Goal: Task Accomplishment & Management: Use online tool/utility

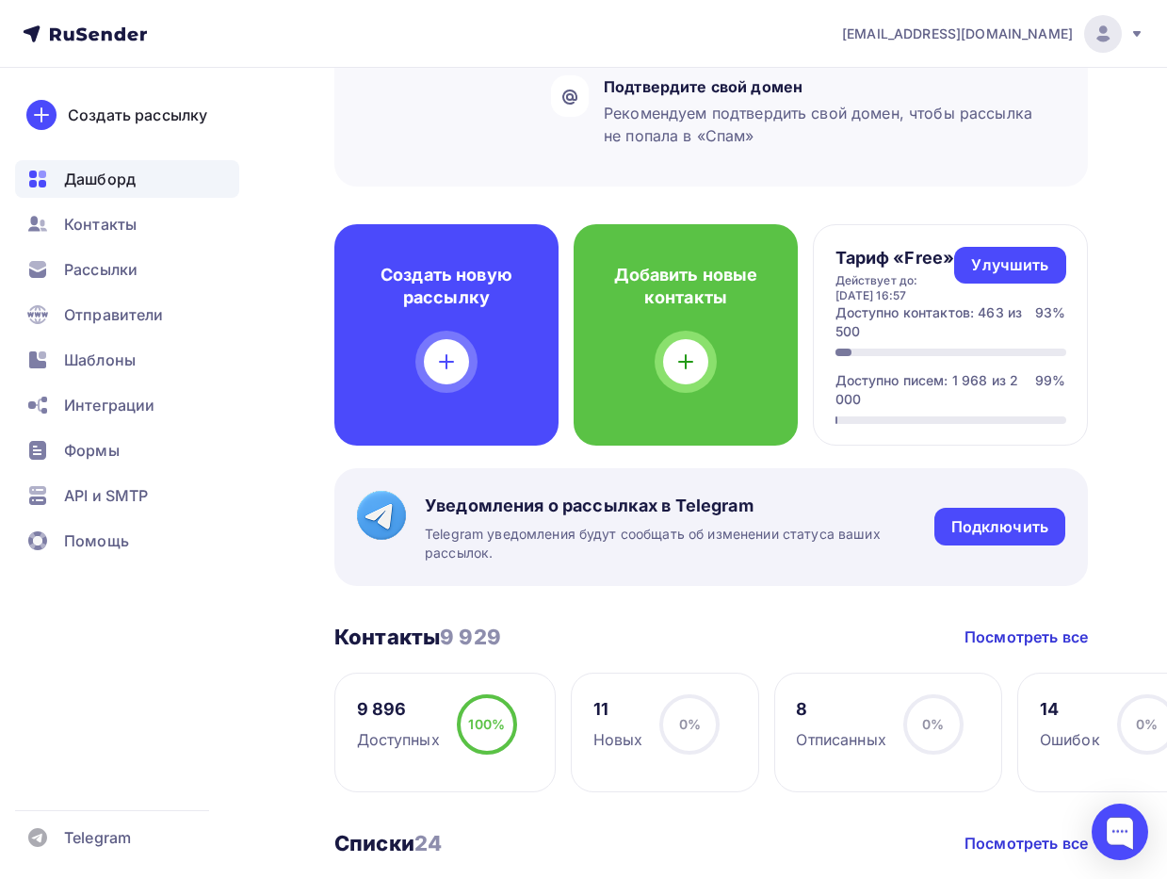
scroll to position [390, 0]
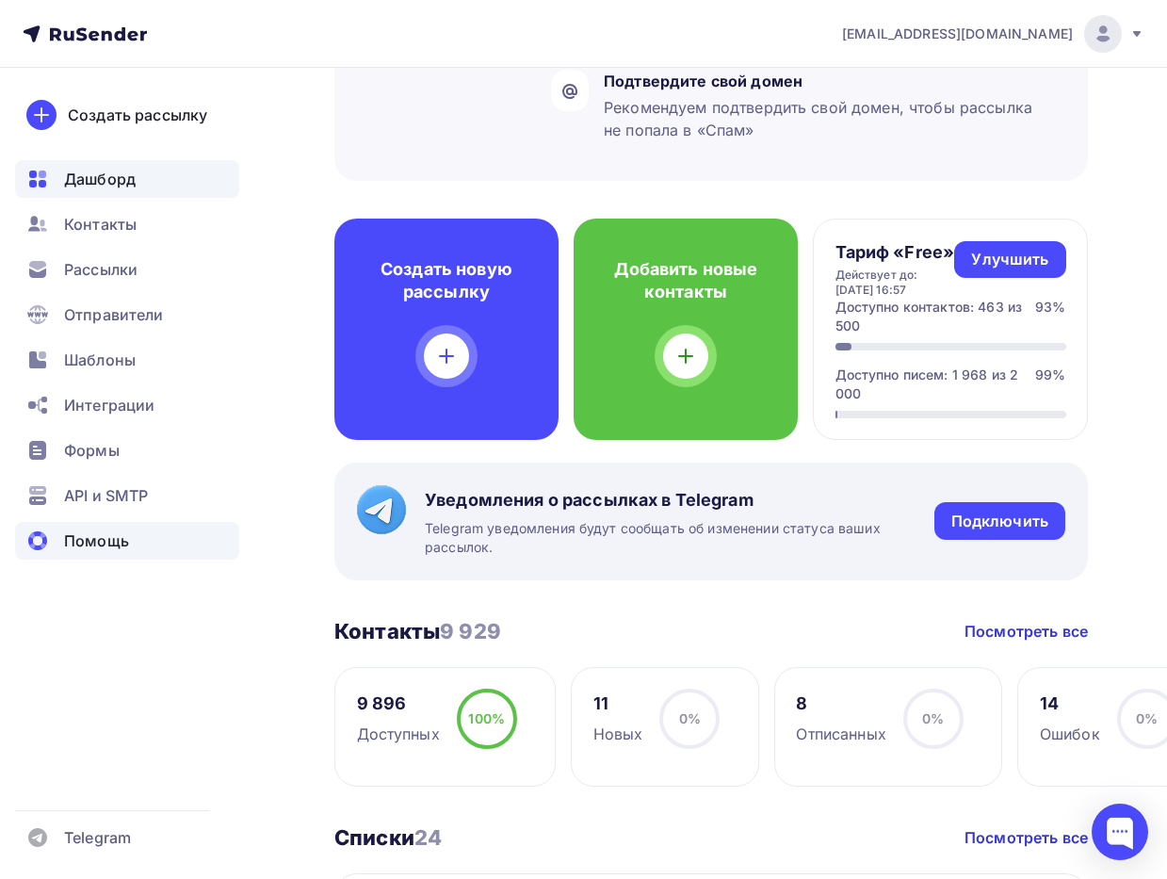
click at [103, 551] on span "Помощь" at bounding box center [96, 540] width 65 height 23
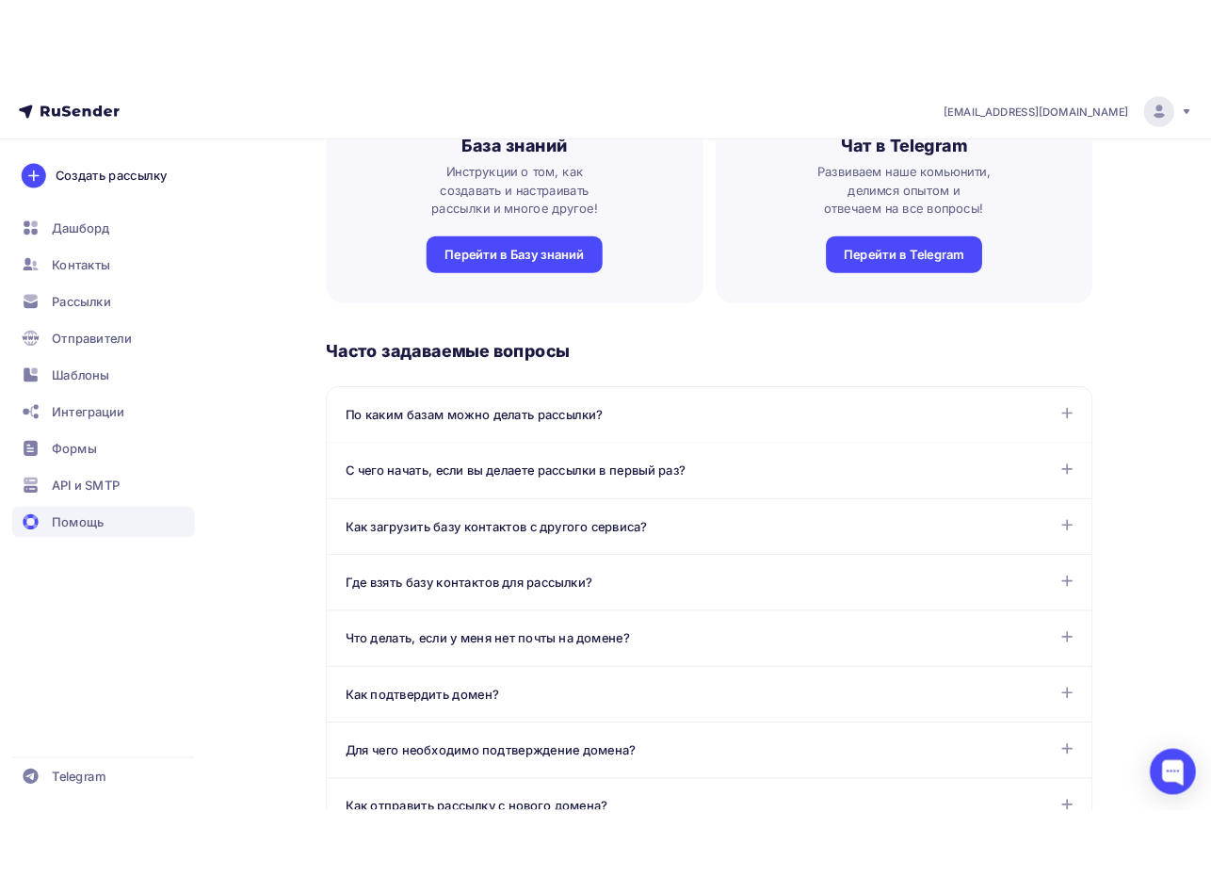
scroll to position [40, 0]
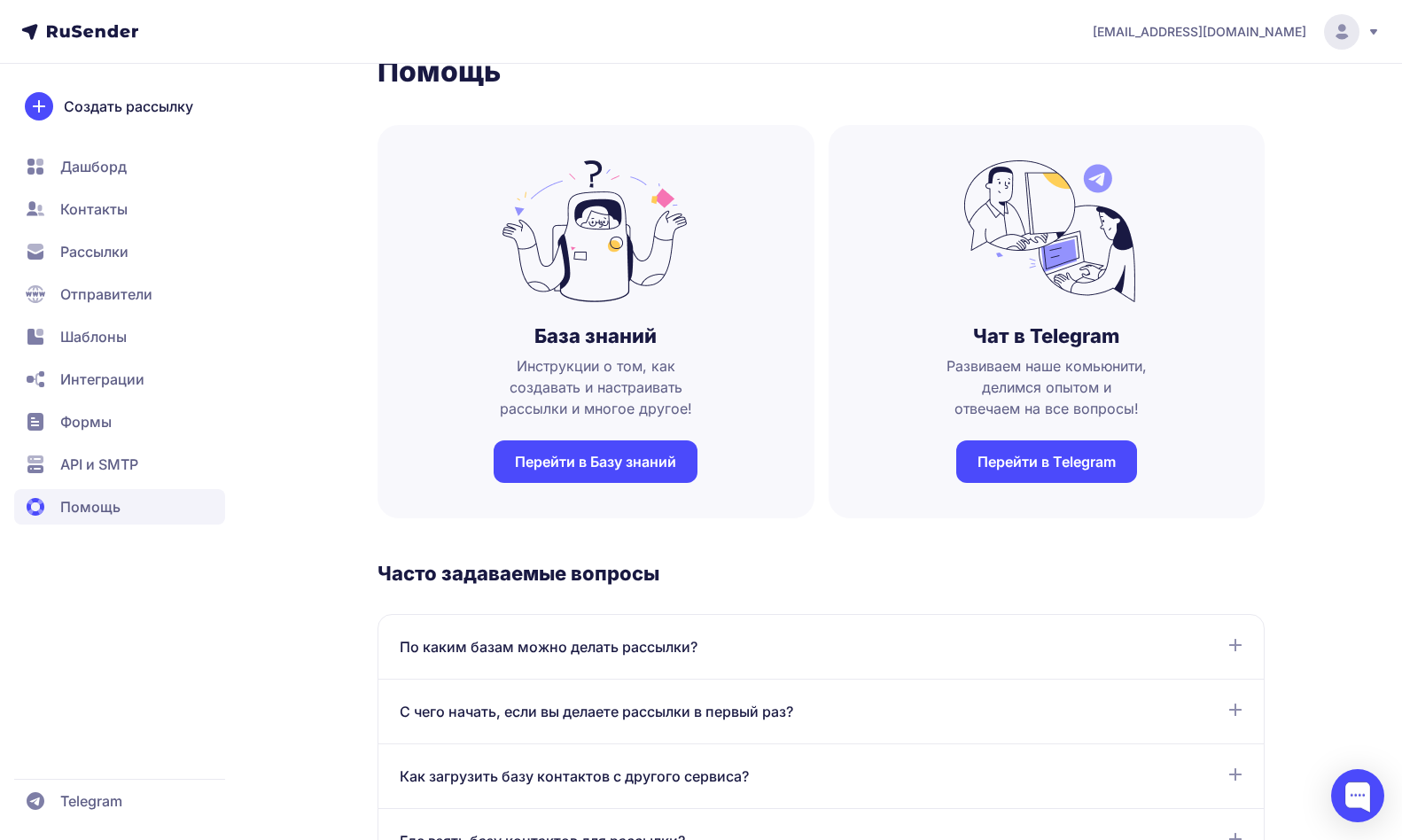
click at [114, 386] on span "Интеграции" at bounding box center [102, 379] width 84 height 22
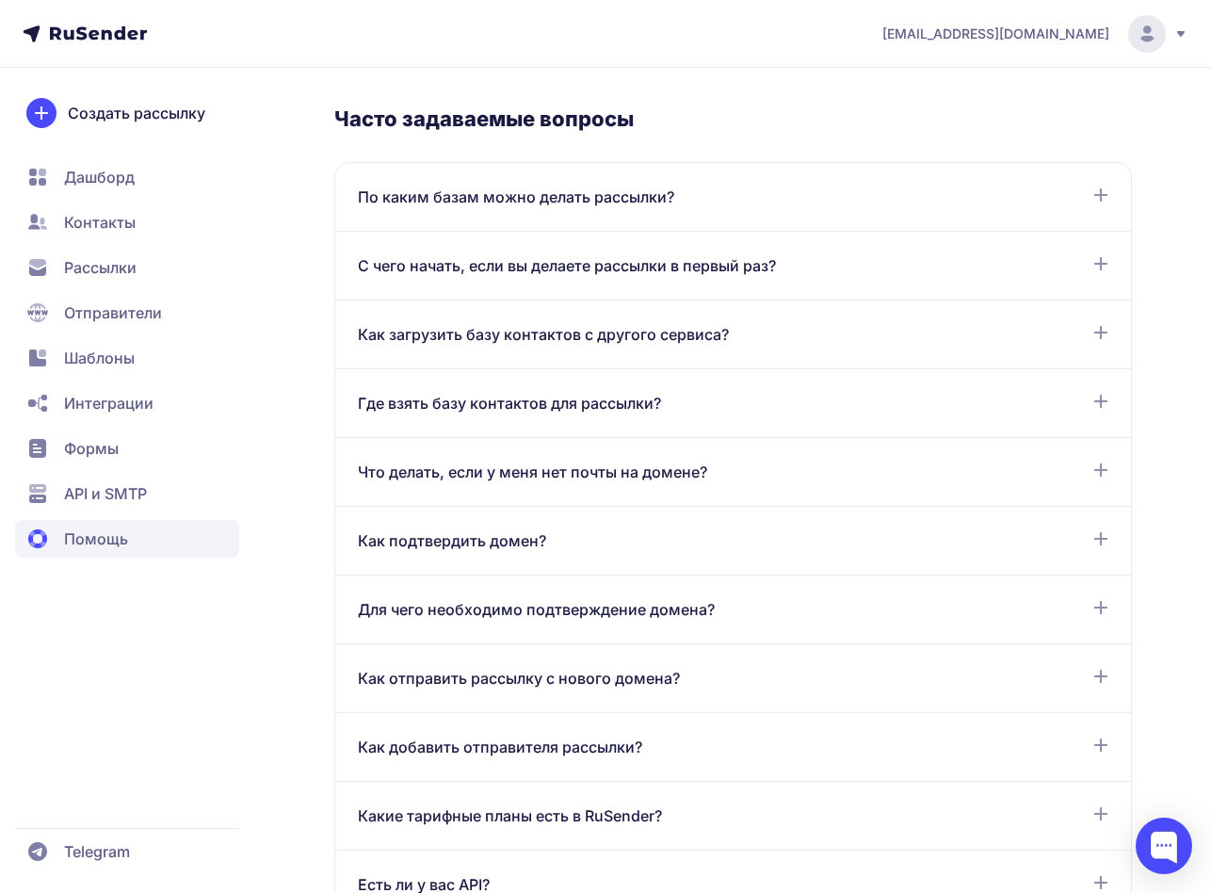
scroll to position [0, 0]
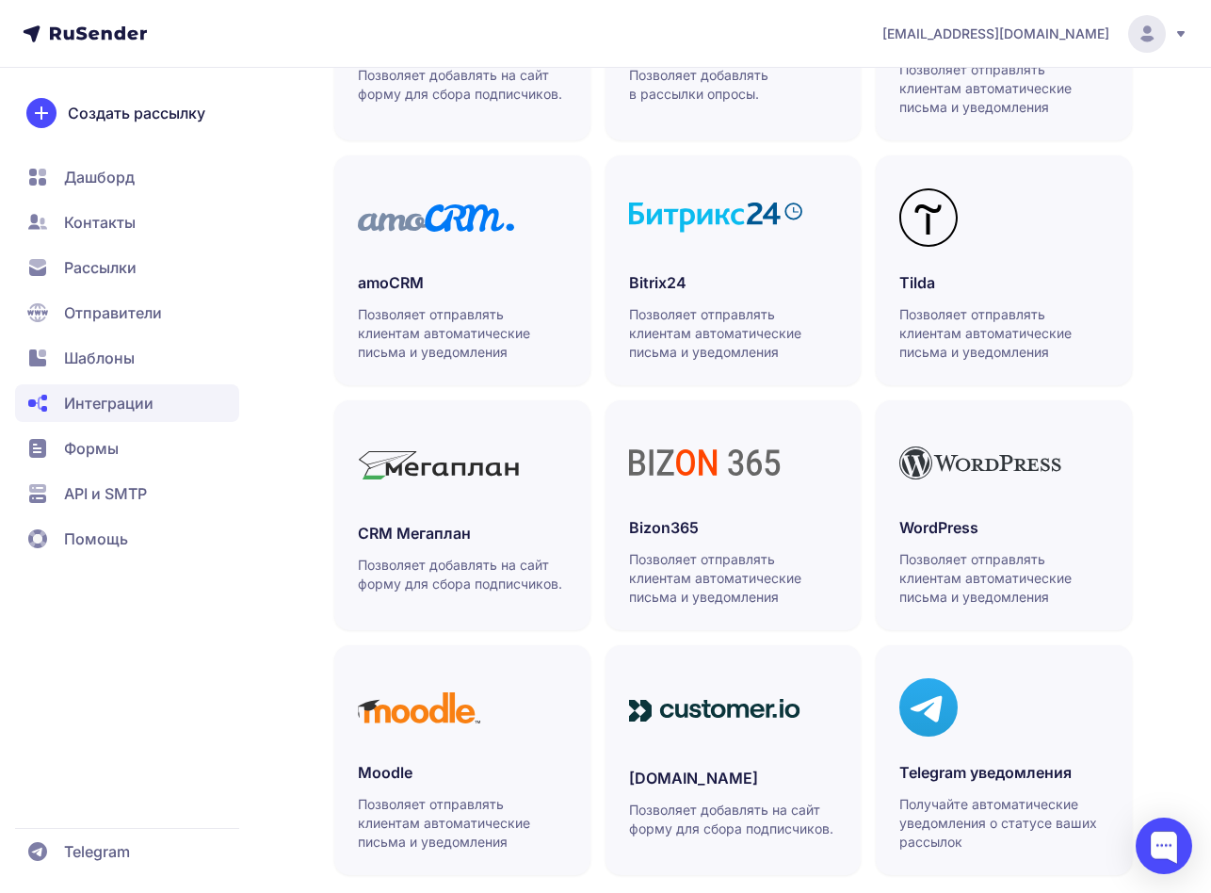
scroll to position [647, 0]
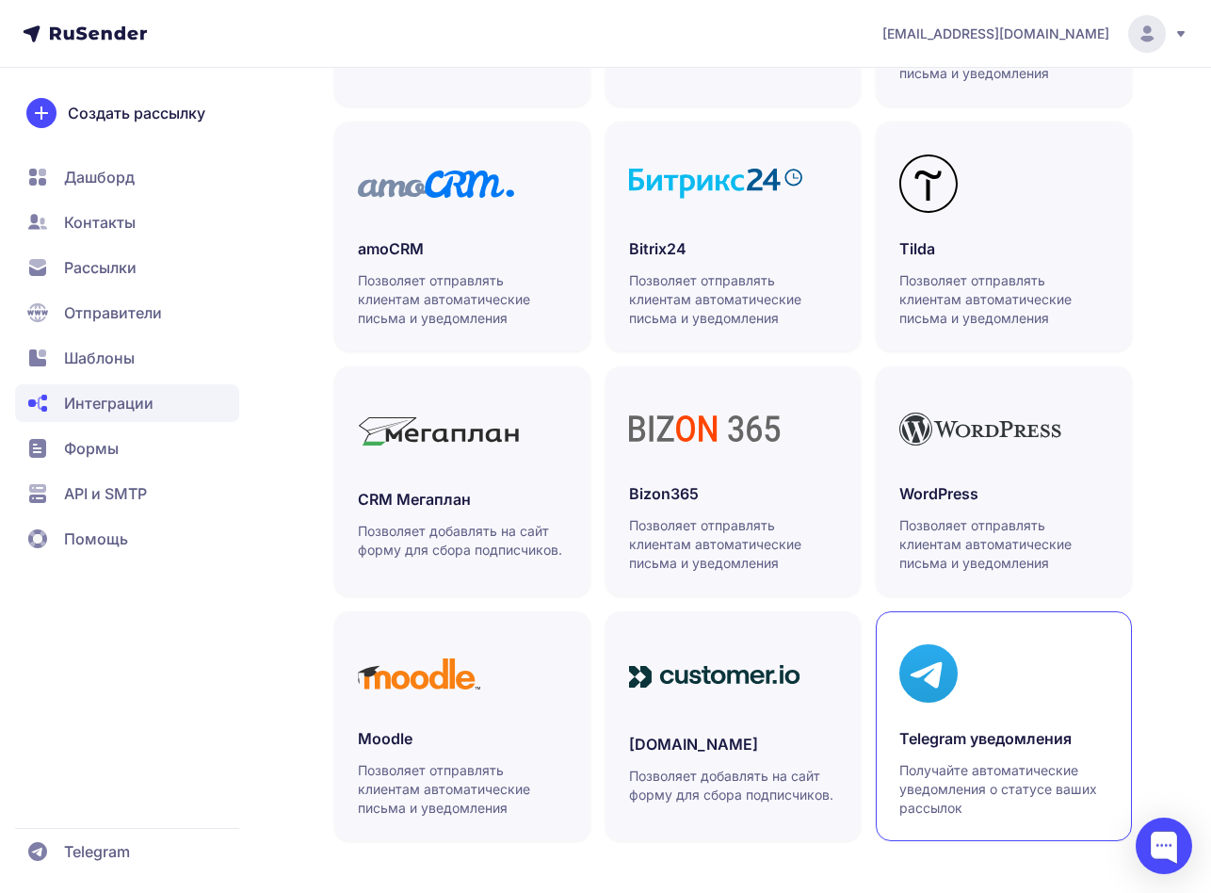
click at [1030, 815] on p "Получайте автоматические уведомления о статусе ваших рассылок" at bounding box center [1003, 789] width 209 height 56
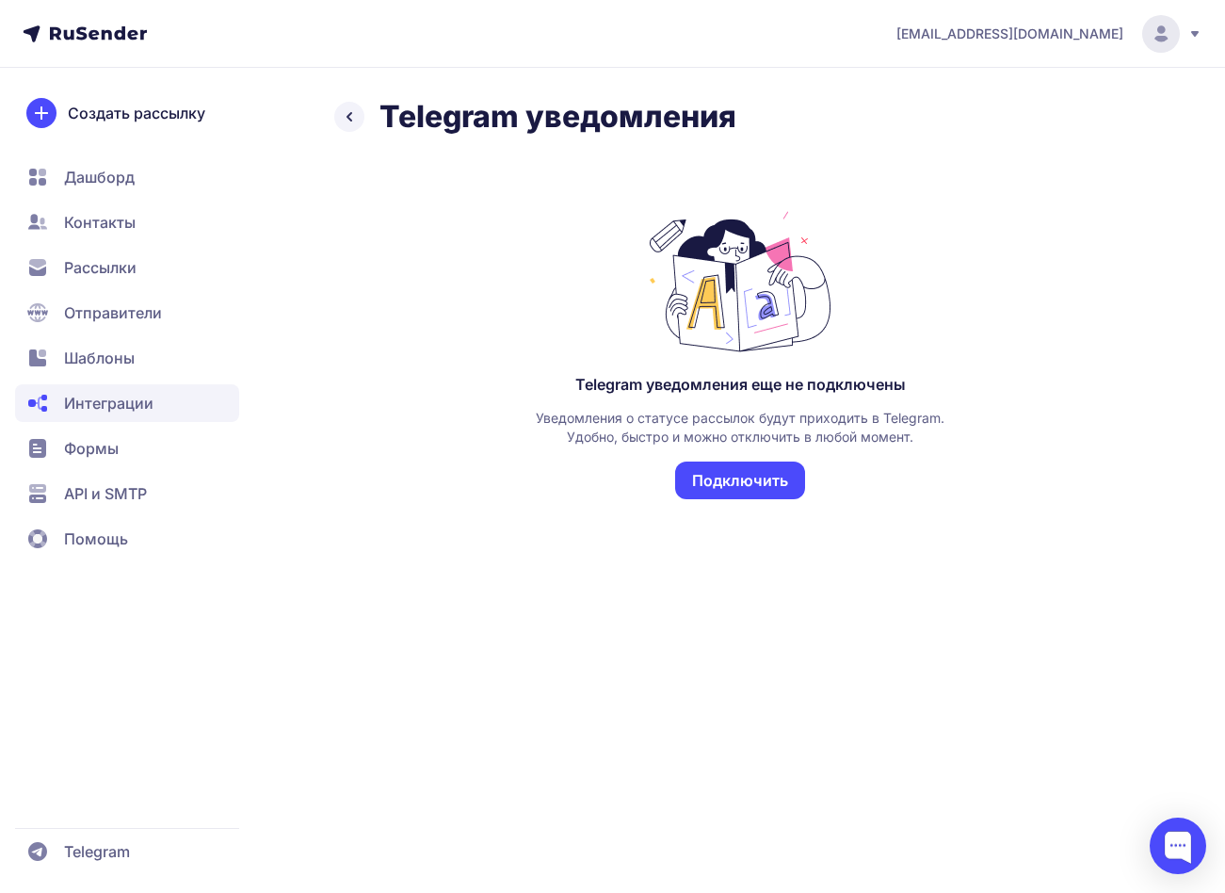
click at [751, 470] on button "Подключить" at bounding box center [740, 480] width 130 height 38
